Goal: Information Seeking & Learning: Learn about a topic

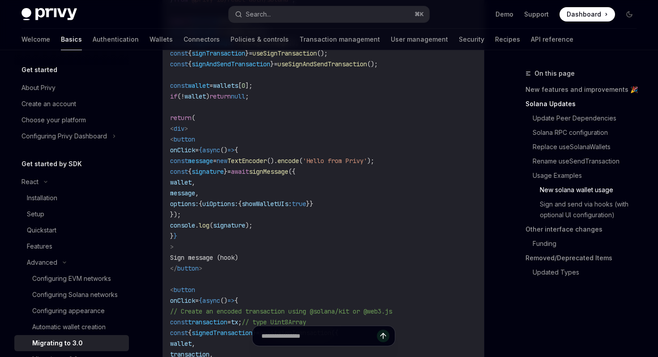
scroll to position [1833, 0]
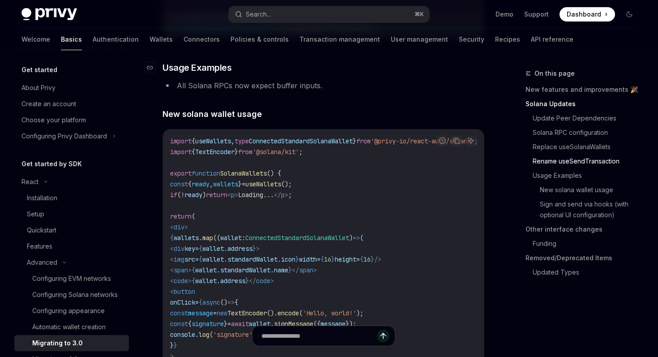
click at [277, 74] on h3 "​ Usage Examples" at bounding box center [324, 67] width 322 height 13
click at [568, 91] on link "New features and improvements 🎉" at bounding box center [585, 89] width 118 height 14
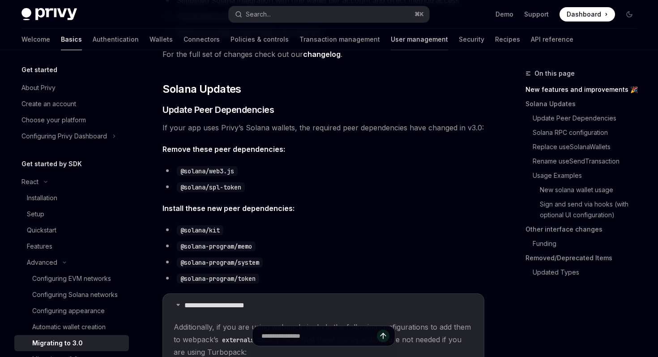
scroll to position [133, 0]
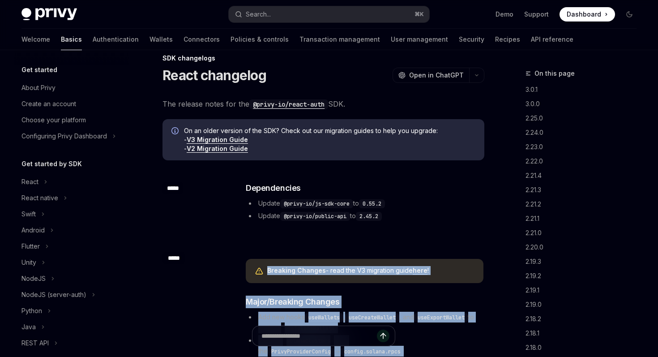
scroll to position [201, 0]
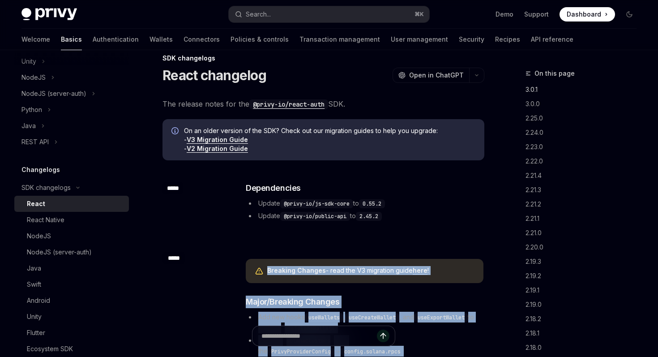
click at [534, 90] on link "3.0.1" at bounding box center [585, 89] width 118 height 14
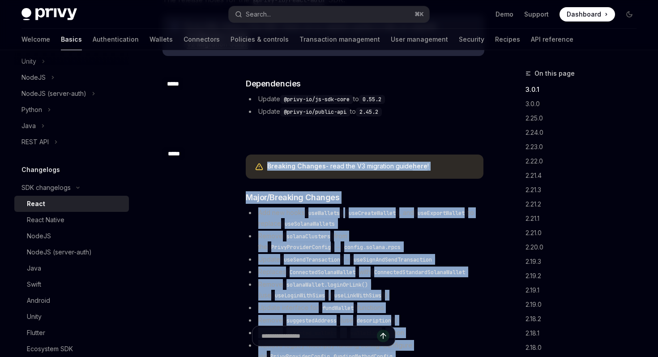
scroll to position [129, 0]
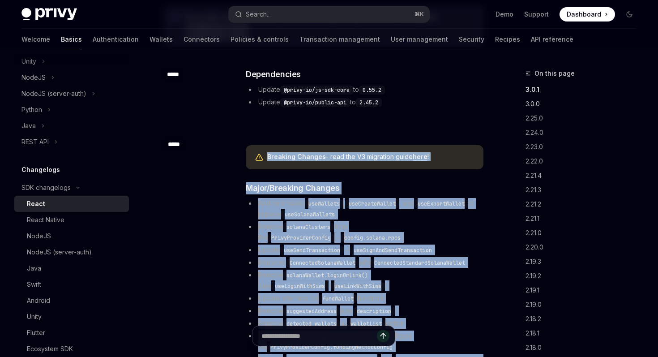
click at [535, 105] on link "3.0.0" at bounding box center [585, 104] width 118 height 14
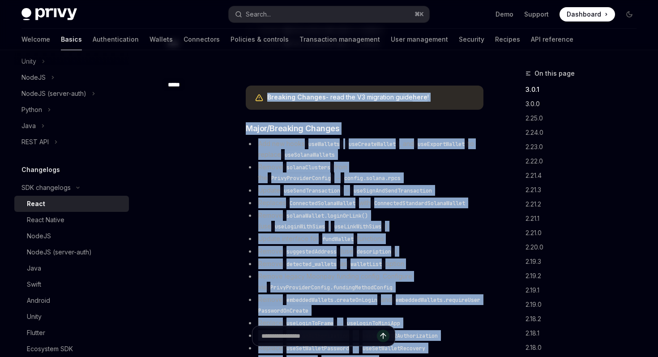
scroll to position [199, 0]
